Goal: Information Seeking & Learning: Learn about a topic

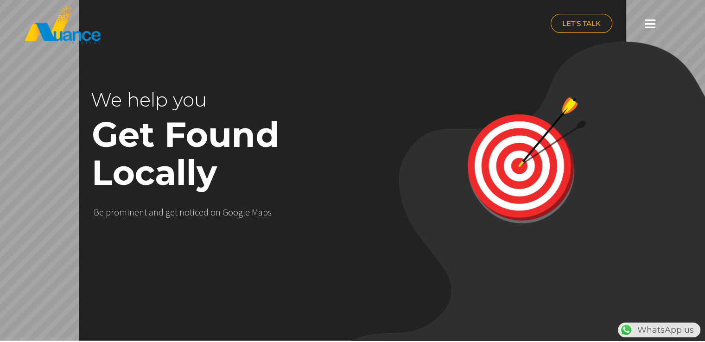
scroll to position [0, 244]
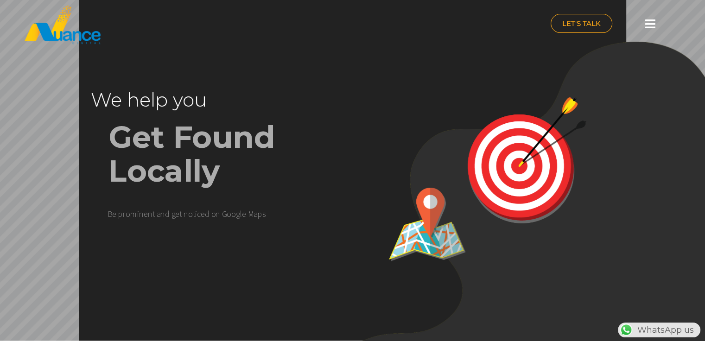
click at [652, 25] on icon at bounding box center [650, 24] width 10 height 12
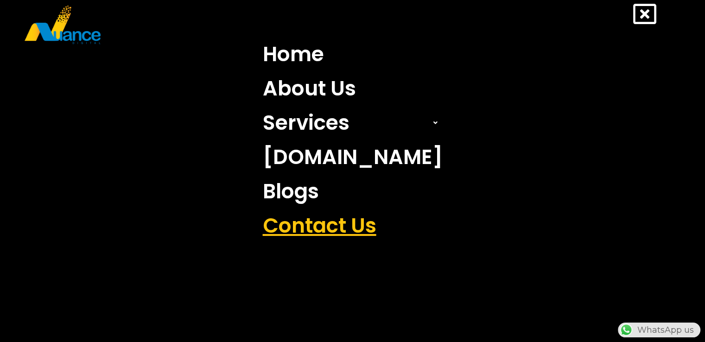
scroll to position [0, 0]
click at [330, 228] on link "Contact Us" at bounding box center [353, 226] width 194 height 34
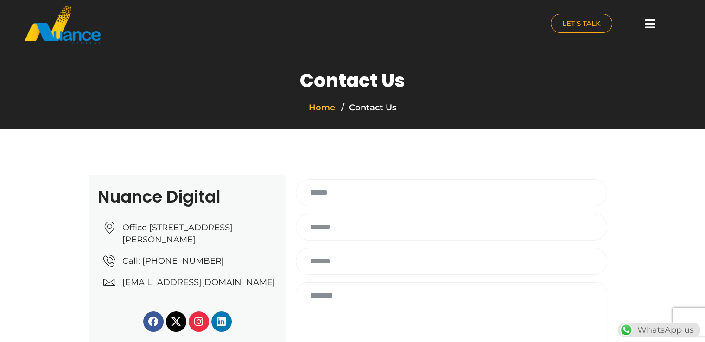
click at [324, 106] on link "Home" at bounding box center [322, 107] width 26 height 10
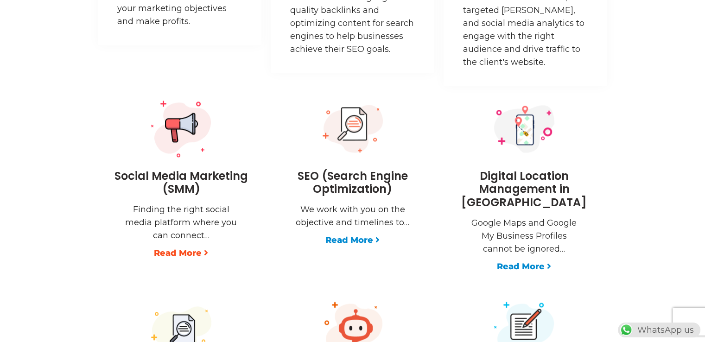
click at [159, 252] on link "Read More" at bounding box center [181, 253] width 54 height 13
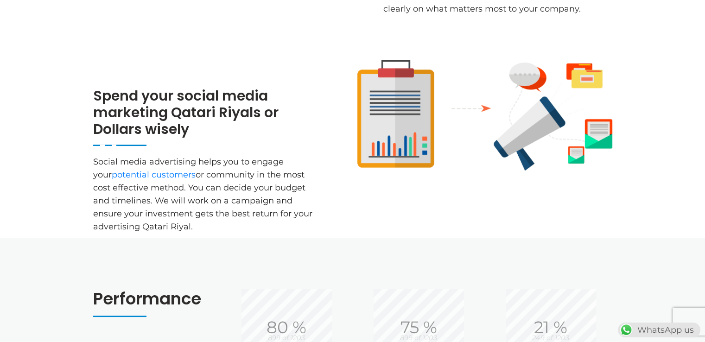
scroll to position [457, 0]
